Goal: Check status

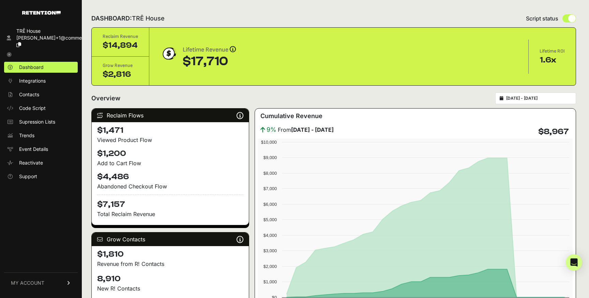
click at [541, 101] on input "2025-09-01 - 2025-09-30" at bounding box center [538, 97] width 65 height 5
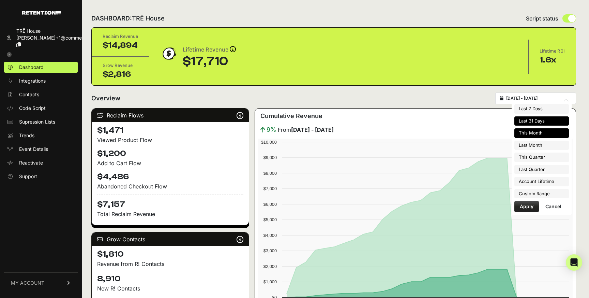
click at [543, 123] on li "Last 31 Days" at bounding box center [541, 121] width 55 height 10
type input "[DATE] - [DATE]"
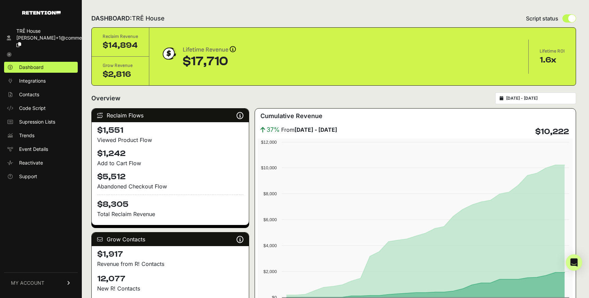
click at [8, 52] on icon at bounding box center [9, 54] width 5 height 5
